Goal: Task Accomplishment & Management: Manage account settings

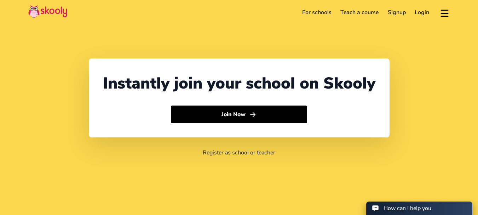
select select "1"
select select "[GEOGRAPHIC_DATA]"
select select "America/New_York"
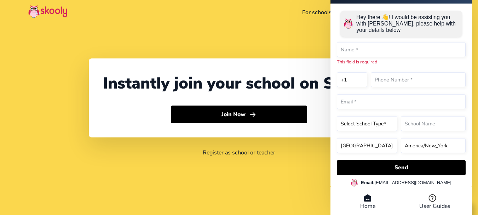
click at [313, 26] on div "Instantly join your school on Skooly Join Now Register as school or teacher" at bounding box center [239, 107] width 478 height 215
click at [313, 25] on div "Instantly join your school on Skooly Join Now Register as school or teacher" at bounding box center [239, 107] width 478 height 215
click at [349, 51] on input "text" at bounding box center [401, 49] width 129 height 15
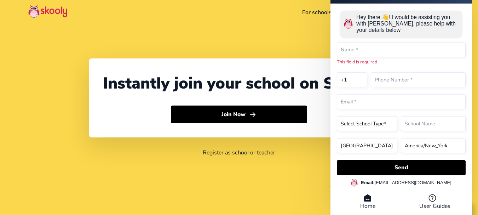
click at [296, 34] on div "Instantly join your school on Skooly Join Now Register as school or teacher" at bounding box center [239, 107] width 478 height 215
click at [362, 205] on li "Home" at bounding box center [367, 202] width 67 height 16
click at [366, 198] on icon at bounding box center [367, 198] width 8 height 8
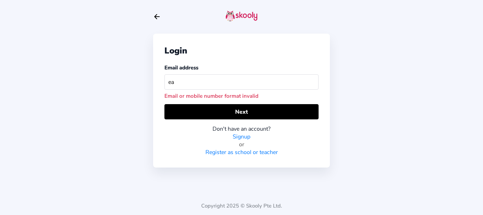
type input "e"
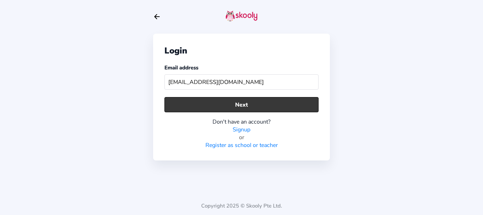
type input "[EMAIL_ADDRESS][DOMAIN_NAME]"
click at [292, 99] on button "Next" at bounding box center [241, 104] width 154 height 15
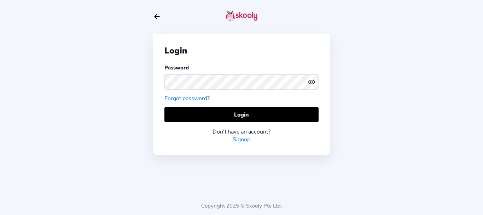
click at [312, 83] on circle "eye outline" at bounding box center [312, 82] width 2 height 2
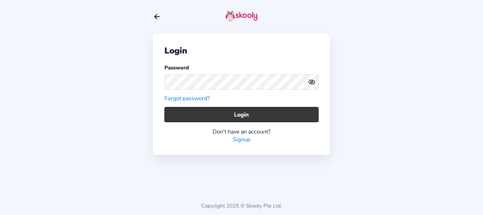
click at [235, 116] on button "Login" at bounding box center [241, 114] width 154 height 15
click at [214, 115] on button "Login" at bounding box center [241, 114] width 154 height 15
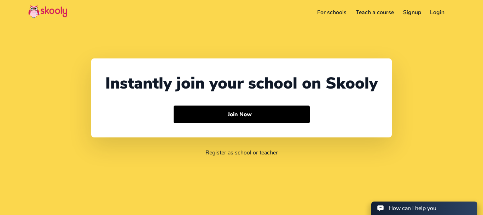
select select "1"
select select "[GEOGRAPHIC_DATA]"
select select "America/New_York"
